Goal: Information Seeking & Learning: Learn about a topic

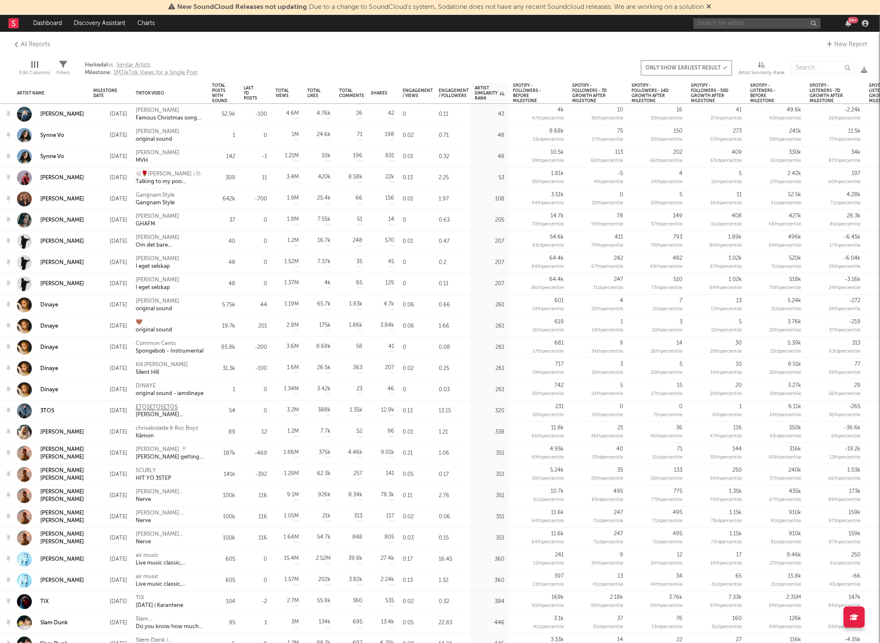
click at [735, 24] on input "text" at bounding box center [757, 23] width 127 height 11
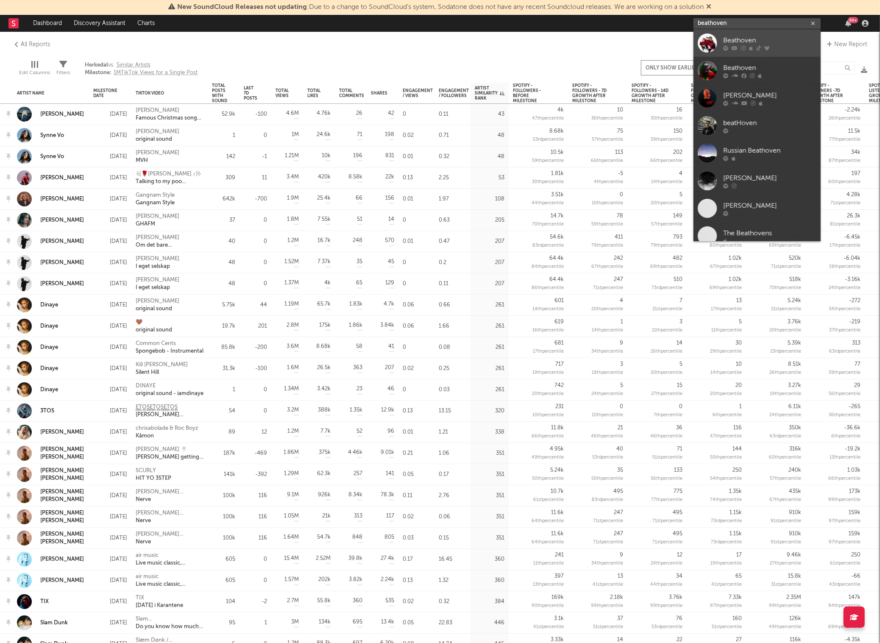
type input "beathoven"
click at [726, 48] on icon at bounding box center [725, 47] width 5 height 5
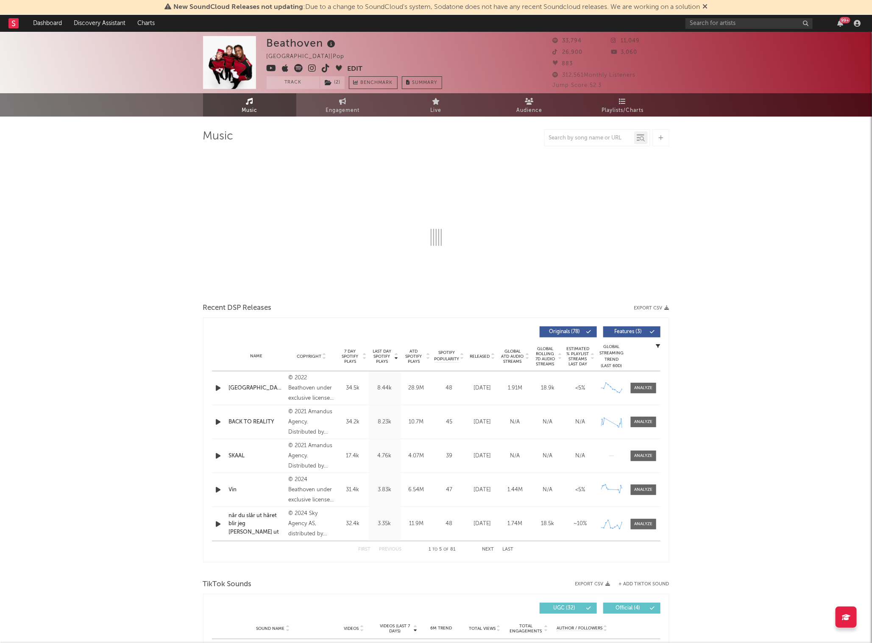
select select "6m"
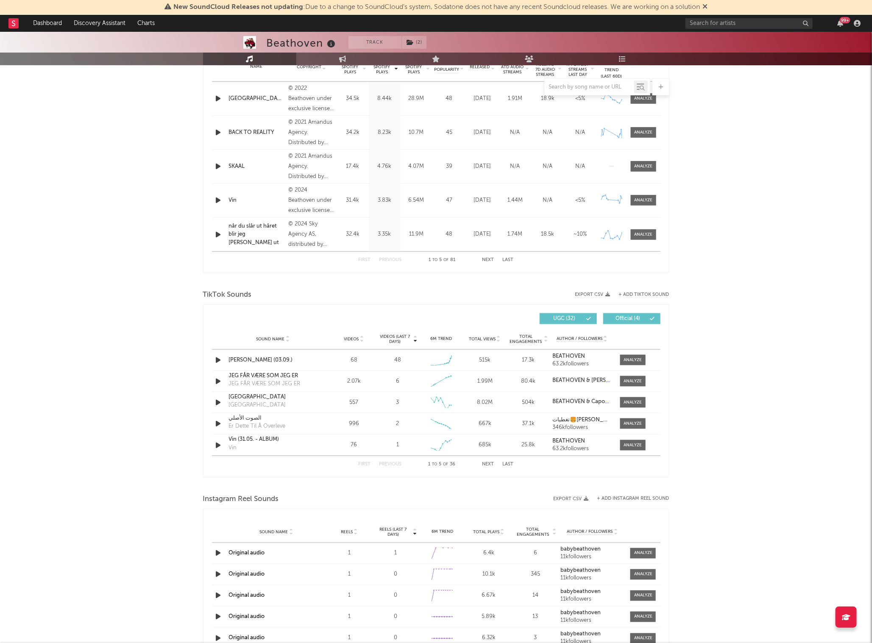
scroll to position [364, 0]
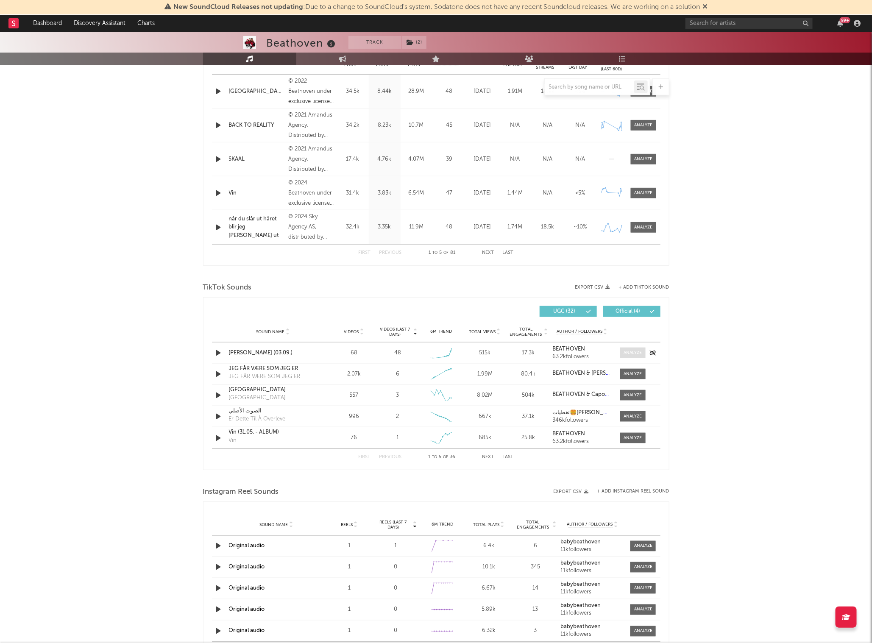
click at [633, 356] on div at bounding box center [633, 353] width 18 height 6
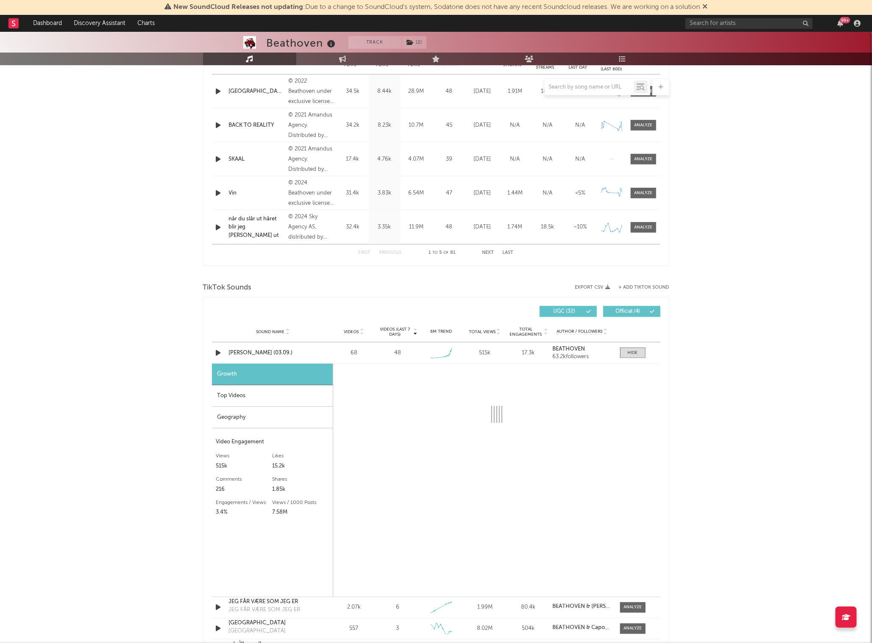
select select "1w"
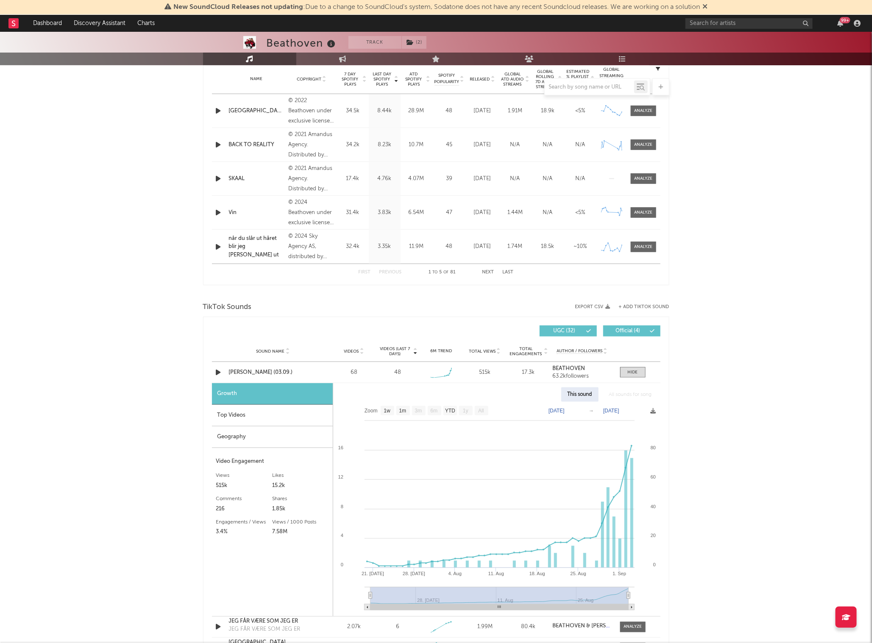
scroll to position [329, 0]
